Goal: Task Accomplishment & Management: Manage account settings

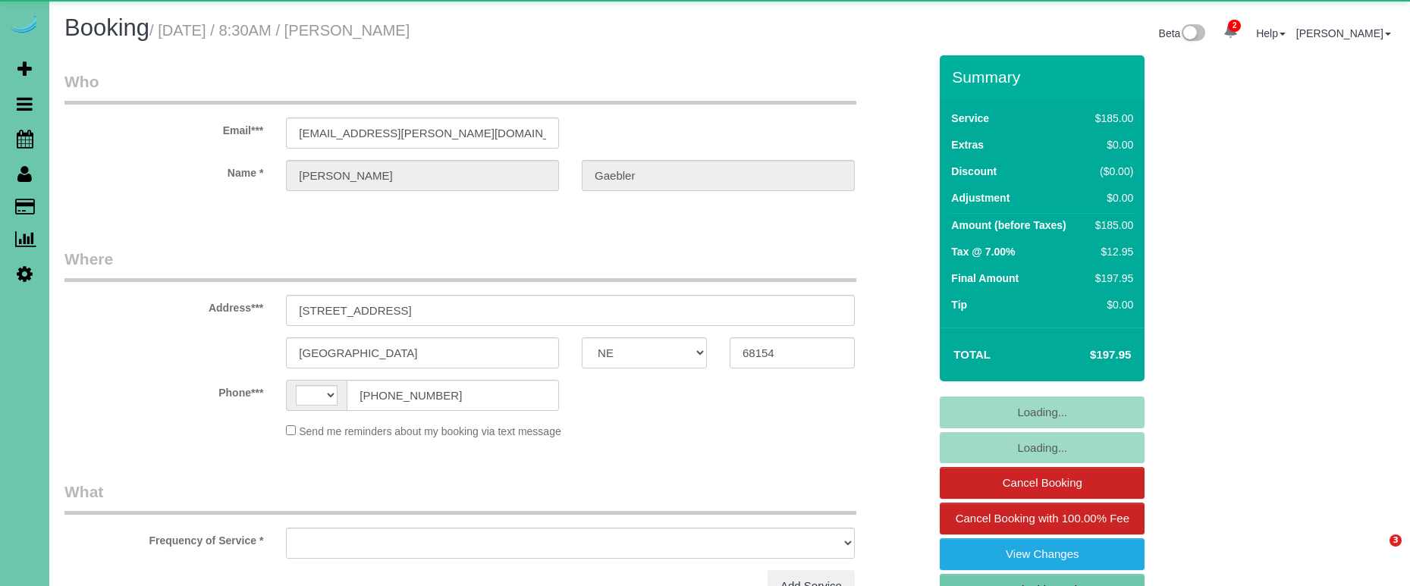
select select "NE"
select select "string:[GEOGRAPHIC_DATA]"
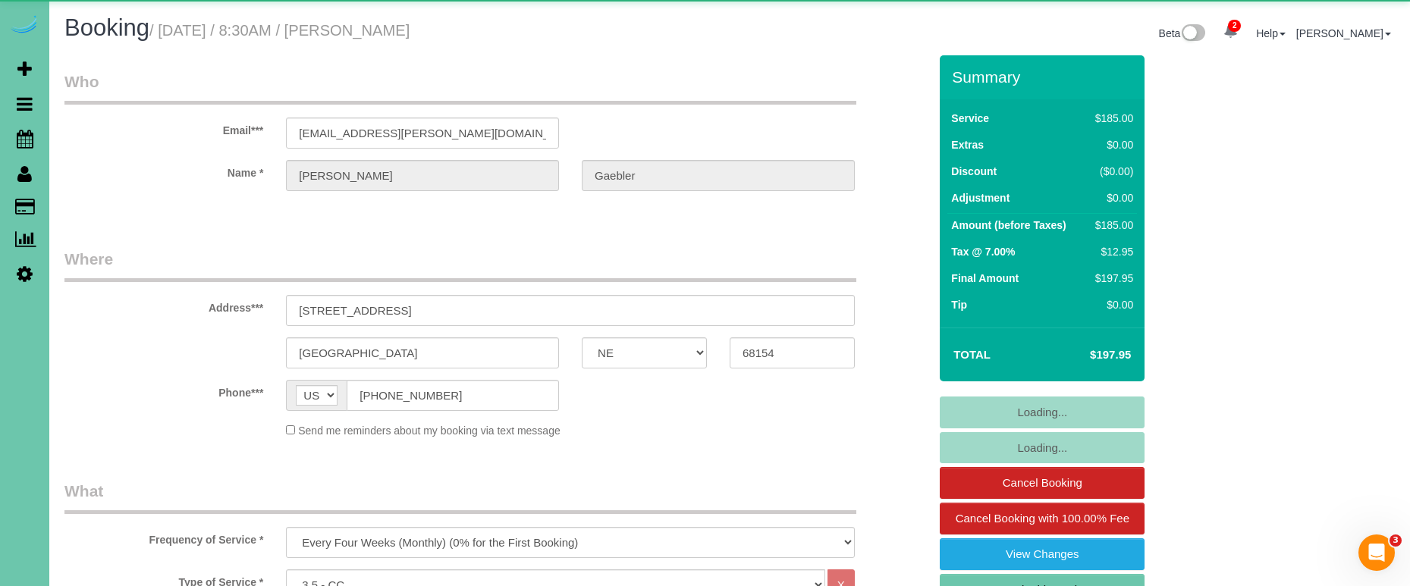
select select "object:842"
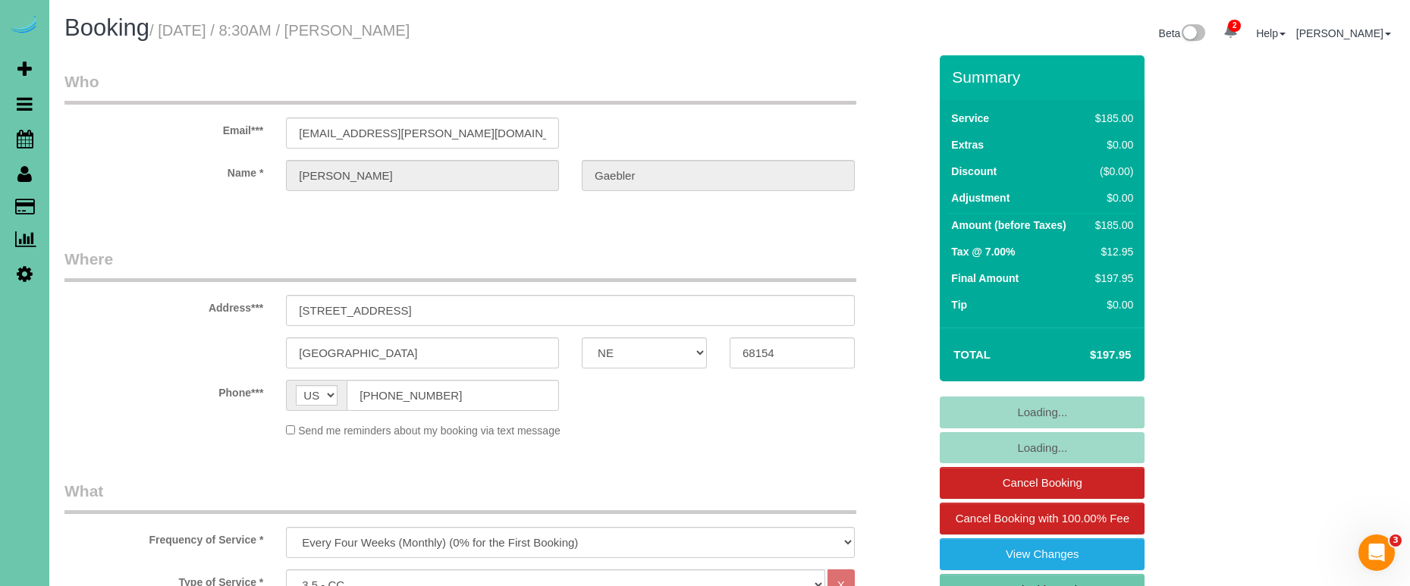
scroll to position [186, 0]
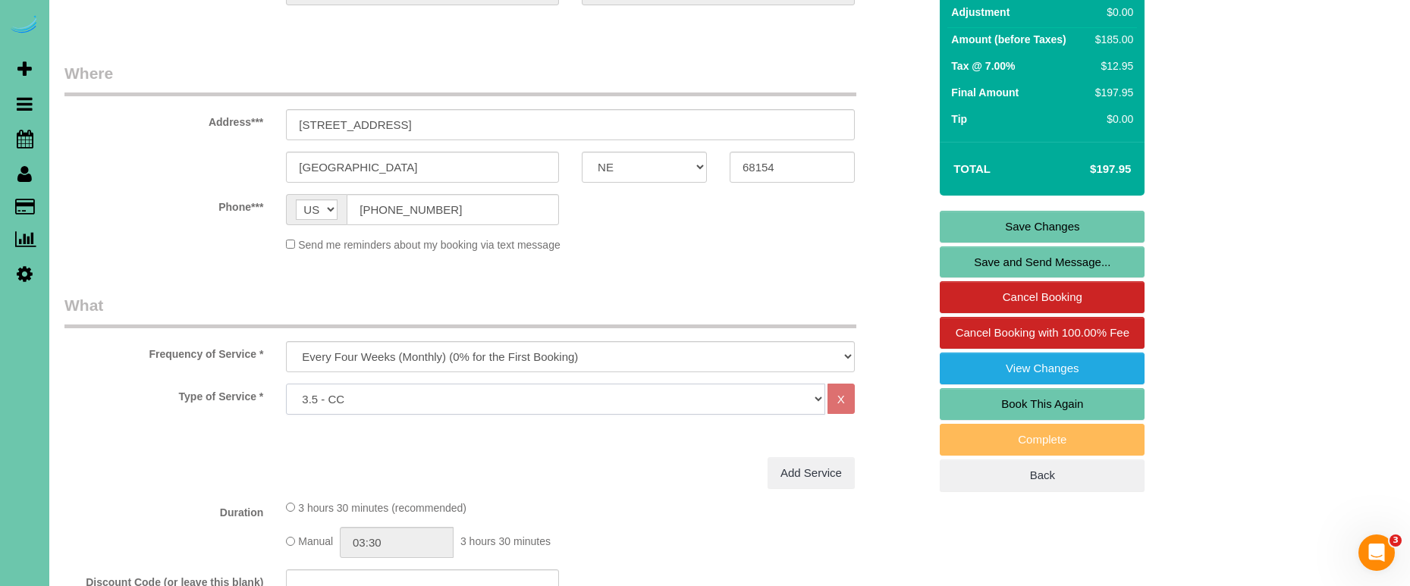
select select "160"
drag, startPoint x: 937, startPoint y: 222, endPoint x: 975, endPoint y: 228, distance: 39.0
click at [937, 222] on div "Summary Service $185.00 Extras $0.00 Discount ($0.00) Adjustment $0.00 Amount (…" at bounding box center [1094, 196] width 333 height 653
drag, startPoint x: 976, startPoint y: 226, endPoint x: 987, endPoint y: 230, distance: 12.0
click at [977, 228] on link "Save Changes" at bounding box center [1042, 227] width 205 height 32
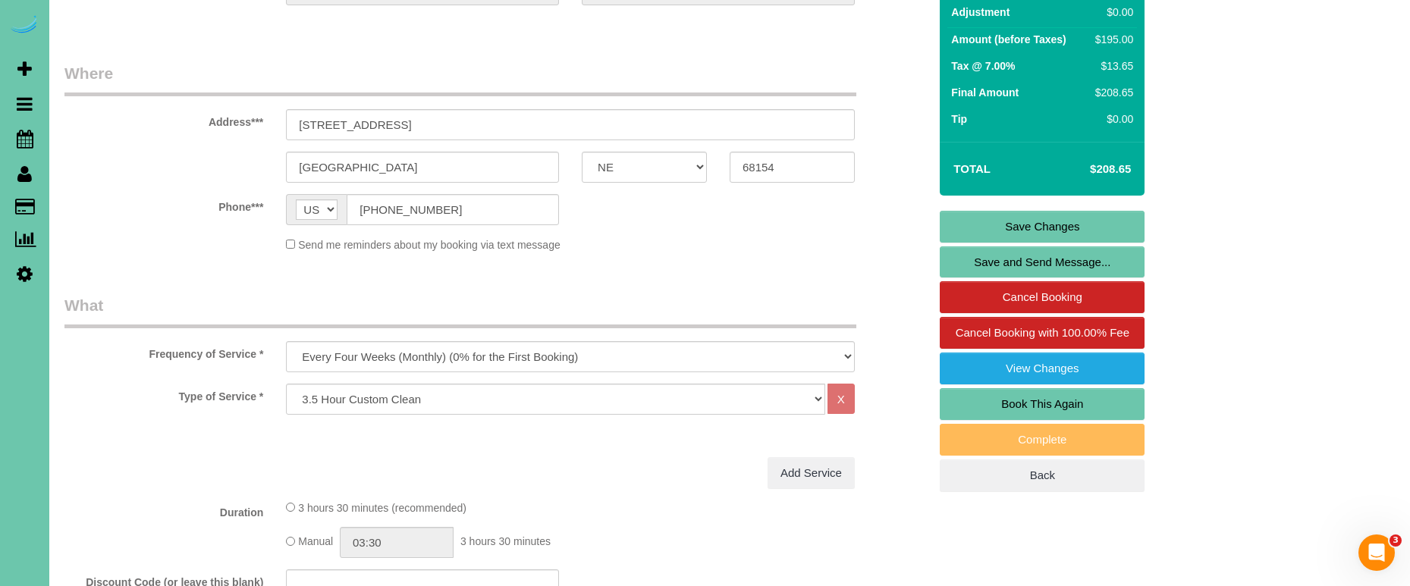
scroll to position [184, 0]
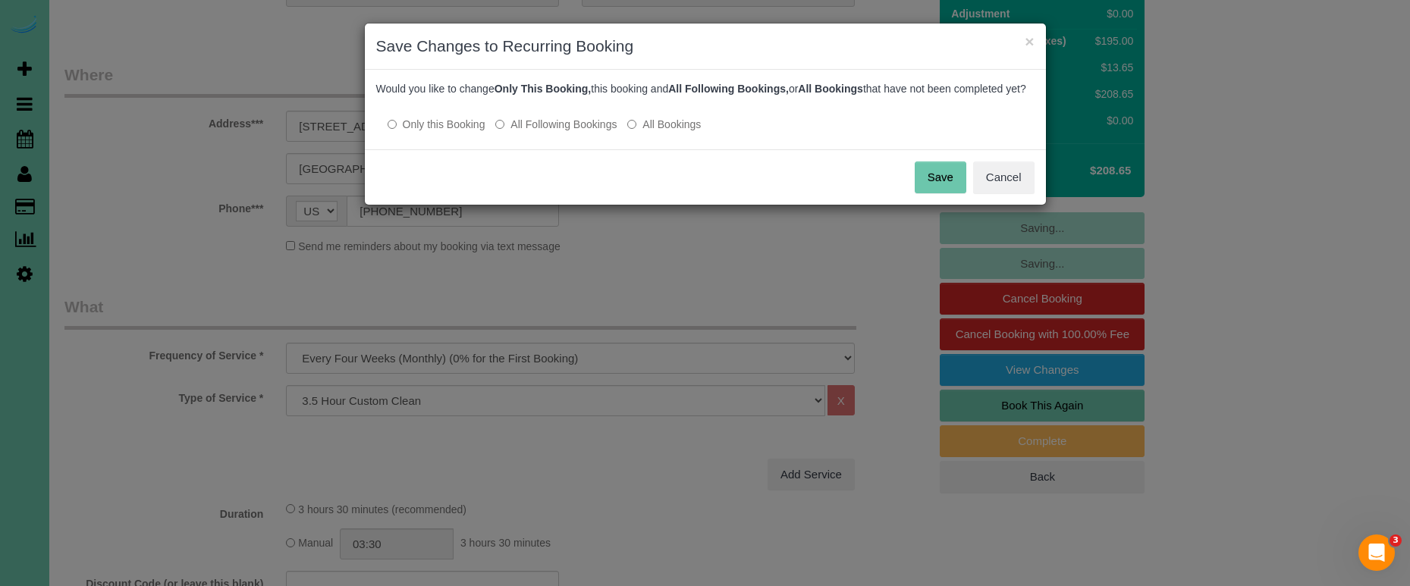
click at [543, 132] on label "All Following Bookings" at bounding box center [555, 124] width 121 height 15
click at [927, 190] on button "Save" at bounding box center [941, 178] width 52 height 32
